Goal: Information Seeking & Learning: Learn about a topic

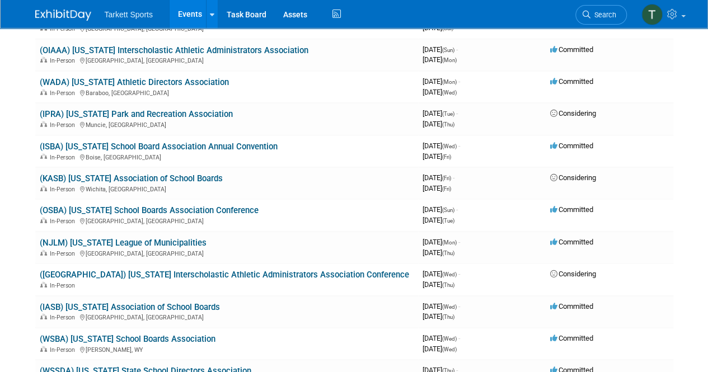
scroll to position [1303, 0]
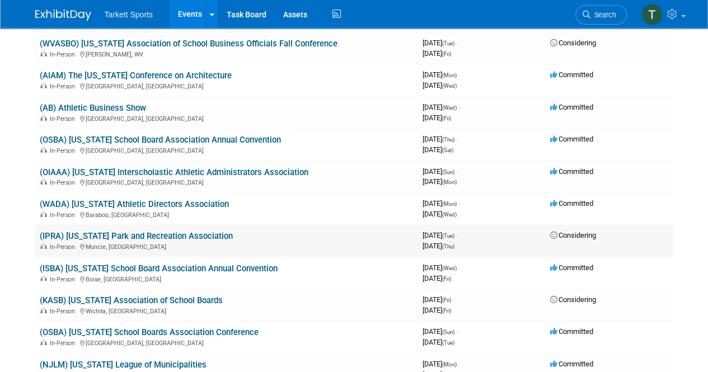
click at [164, 236] on link "(IPRA) [US_STATE] Park and Recreation Association" at bounding box center [136, 236] width 193 height 10
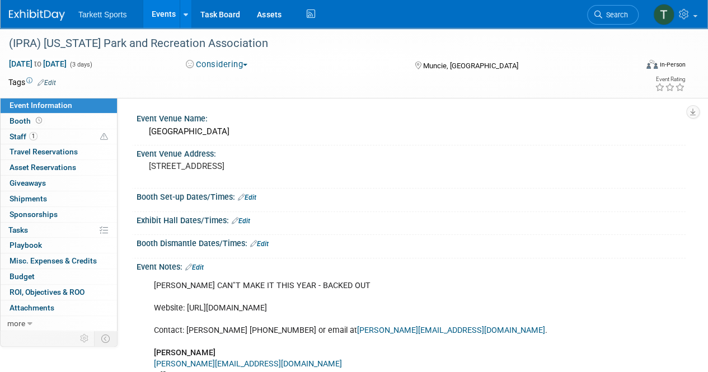
click at [245, 62] on button "Considering" at bounding box center [217, 65] width 70 height 12
click at [337, 147] on div "Event Venue Address:" at bounding box center [411, 153] width 549 height 14
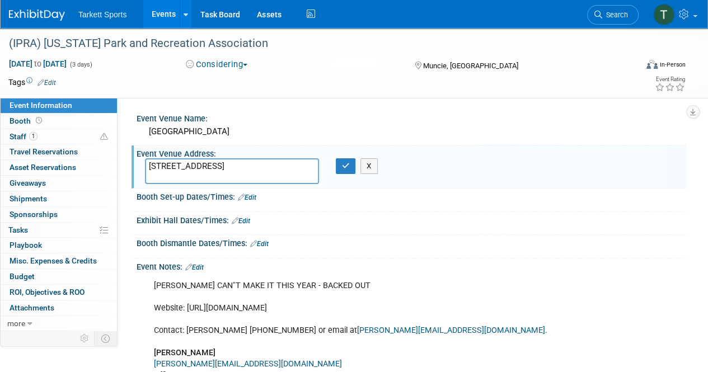
click at [557, 213] on div "Exhibit Hall Dates/Times: Edit" at bounding box center [411, 219] width 549 height 15
click at [511, 237] on div "Booth Dismantle Dates/Times: Edit" at bounding box center [411, 242] width 549 height 15
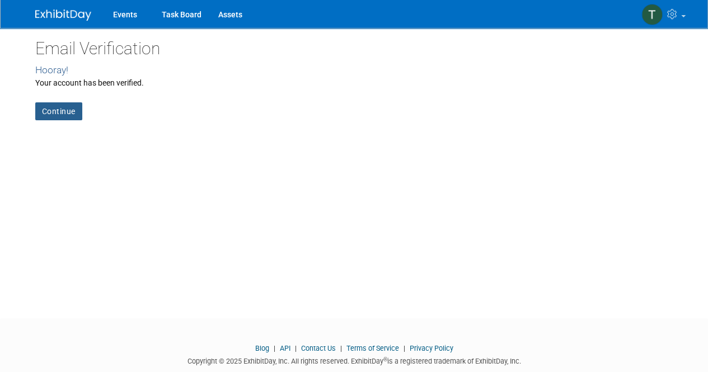
click at [41, 111] on link "Continue" at bounding box center [58, 111] width 47 height 18
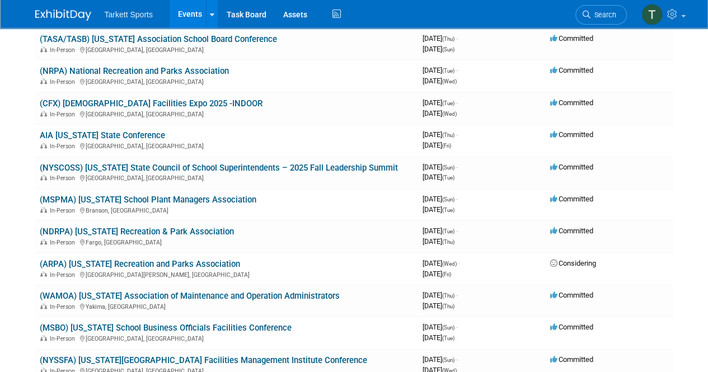
scroll to position [392, 0]
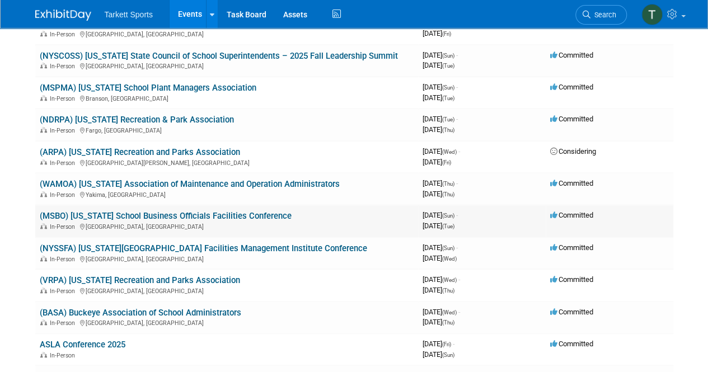
click at [205, 220] on link "(MSBO) [US_STATE] School Business Officials Facilities Conference" at bounding box center [166, 216] width 252 height 10
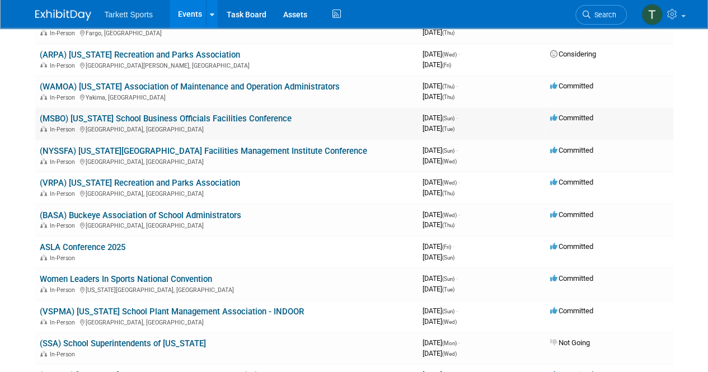
scroll to position [560, 0]
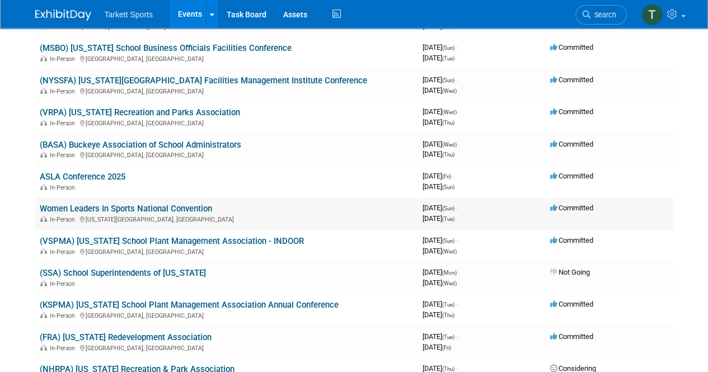
click at [172, 212] on link "Women Leaders In Sports National Convention" at bounding box center [126, 209] width 172 height 10
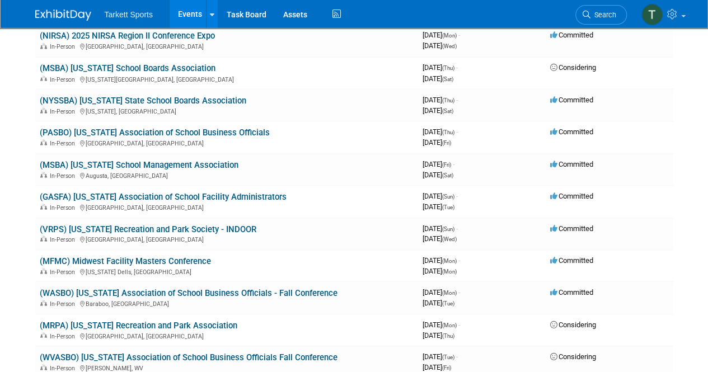
scroll to position [1007, 0]
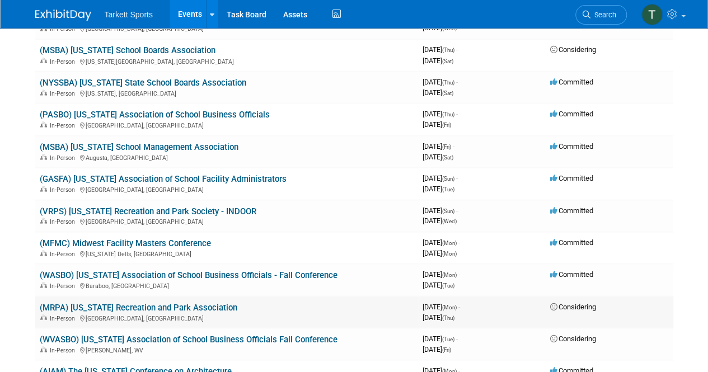
click at [262, 313] on div "In-Person Brooklyn Center, MN" at bounding box center [227, 317] width 374 height 9
click at [177, 311] on link "(MRPA) [US_STATE] Recreation and Park Association" at bounding box center [139, 307] width 198 height 10
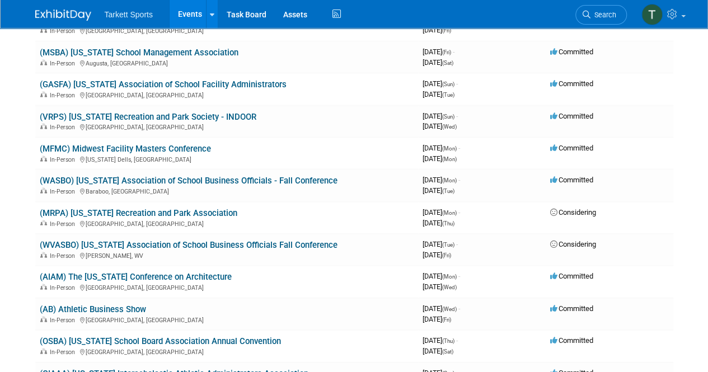
scroll to position [1124, 0]
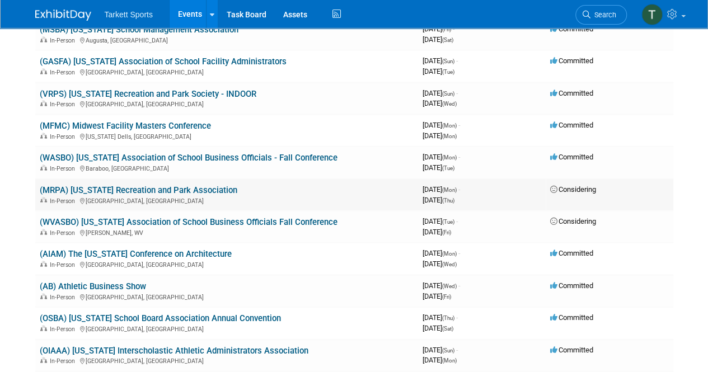
click at [125, 185] on link "(MRPA) [US_STATE] Recreation and Park Association" at bounding box center [139, 190] width 198 height 10
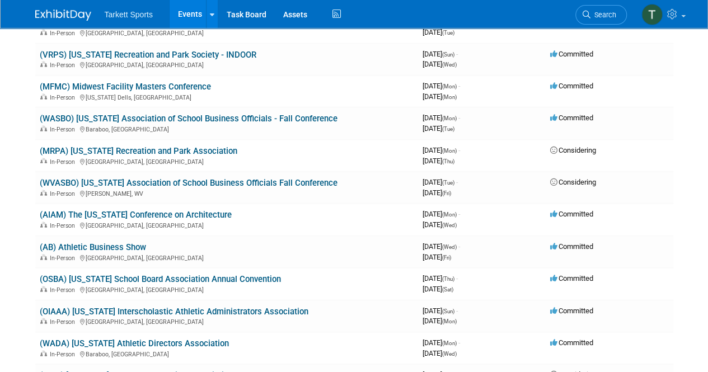
scroll to position [1180, 0]
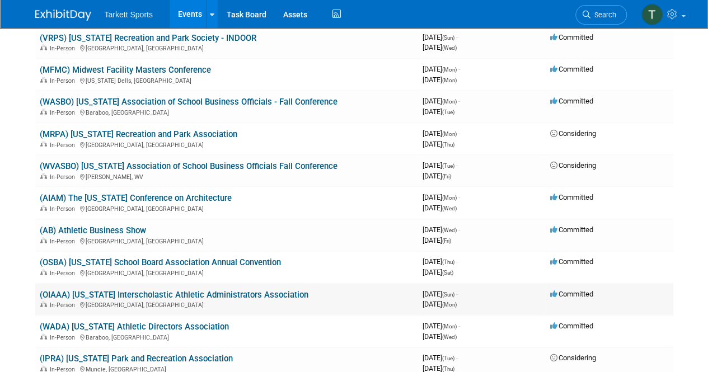
click at [203, 310] on td "(OIAAA) Ohio Interscholastic Athletic Administrators Association In-Person Colu…" at bounding box center [226, 300] width 383 height 32
click at [102, 295] on link "(OIAAA) Ohio Interscholastic Athletic Administrators Association" at bounding box center [174, 295] width 269 height 10
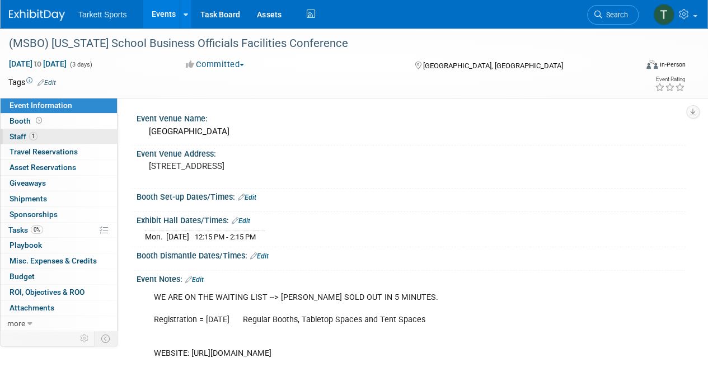
click at [26, 134] on span "Staff 1" at bounding box center [24, 136] width 28 height 9
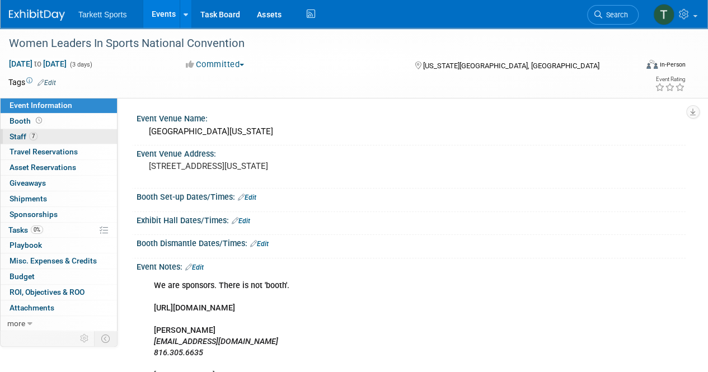
click at [31, 133] on span "7" at bounding box center [33, 136] width 8 height 8
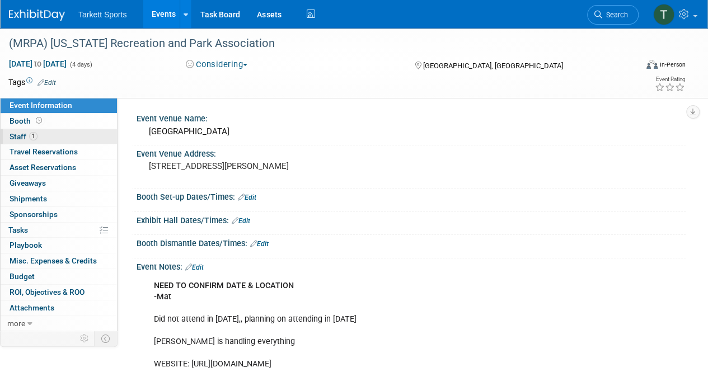
click at [32, 135] on span "1" at bounding box center [33, 136] width 8 height 8
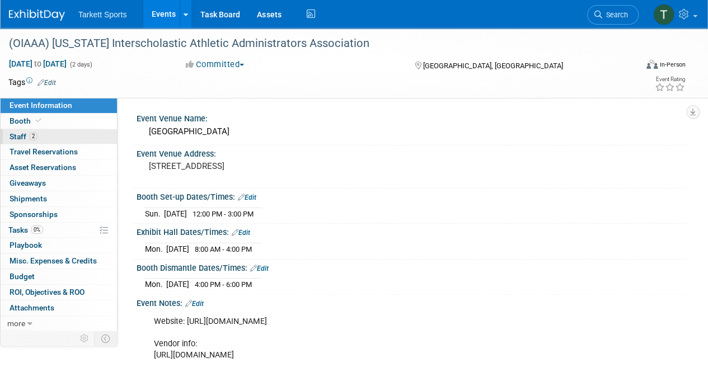
click at [48, 143] on link "2 Staff 2" at bounding box center [59, 136] width 116 height 15
